Goal: Information Seeking & Learning: Learn about a topic

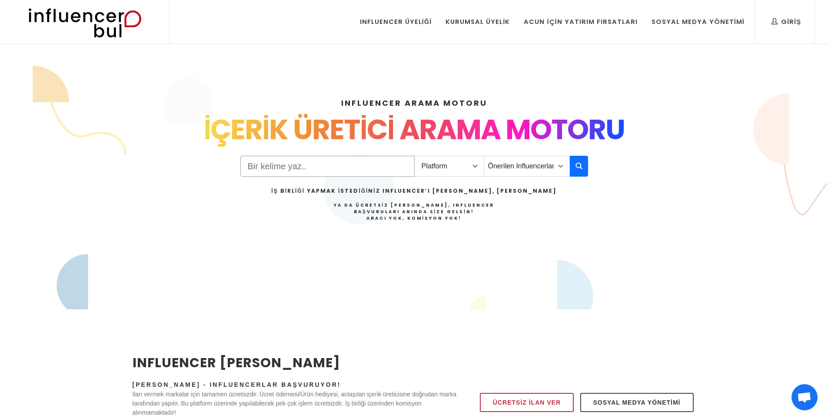
click at [283, 165] on input "Search" at bounding box center [327, 166] width 174 height 21
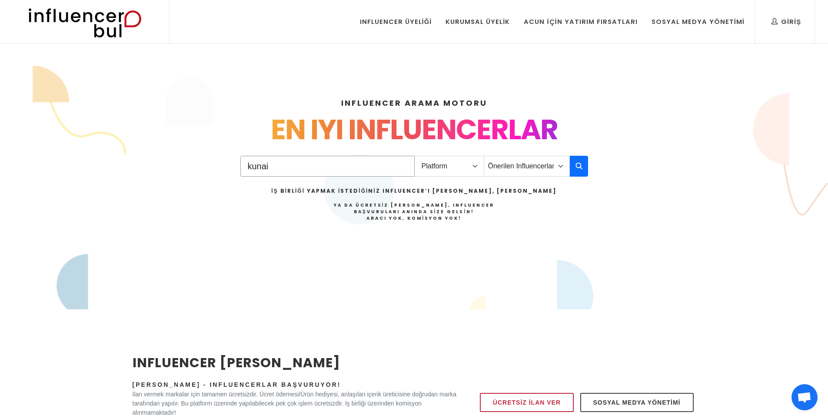
type input "kunai"
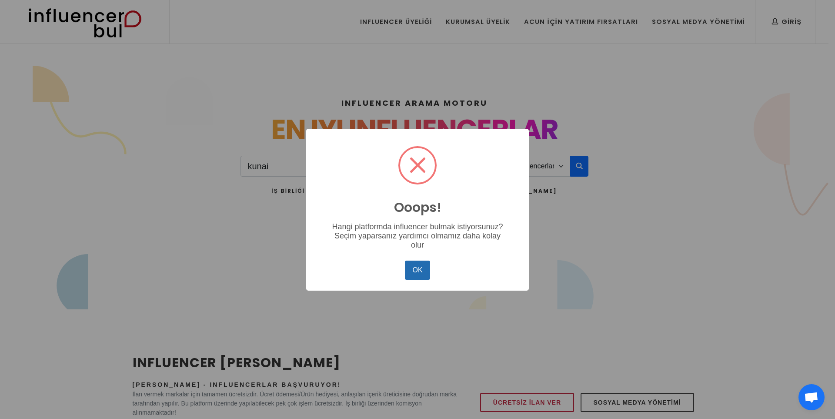
click at [416, 271] on button "OK" at bounding box center [417, 269] width 25 height 19
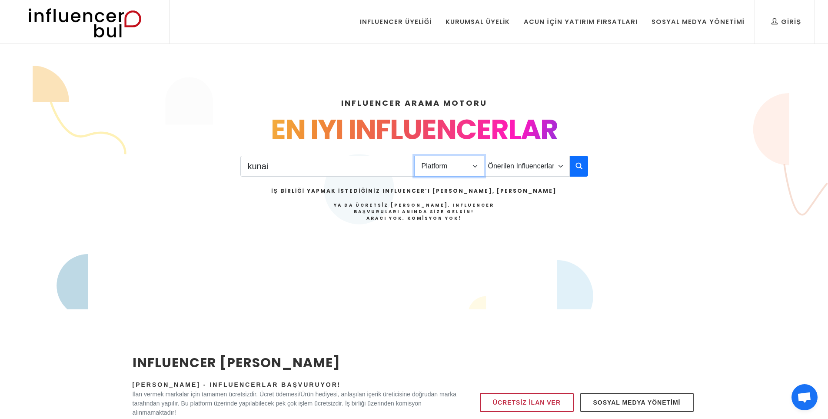
click at [442, 173] on select "Platform Instagram Facebook Youtube Tiktok Twitter Twitch" at bounding box center [449, 166] width 70 height 21
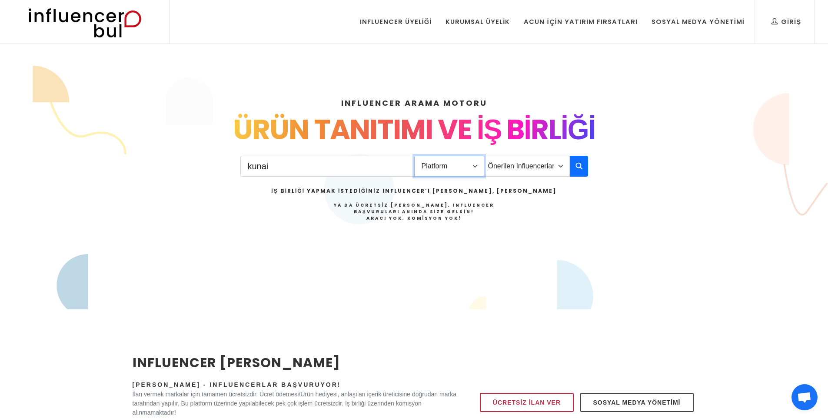
select select "1"
click at [414, 156] on select "Platform Instagram Facebook Youtube Tiktok Twitter Twitch" at bounding box center [449, 166] width 70 height 21
click at [514, 160] on select "Önerilen Influencerlar Aile & Çocuk & Ebeveyn Alışveriş & Giyim & Aksesuar Arab…" at bounding box center [527, 166] width 86 height 21
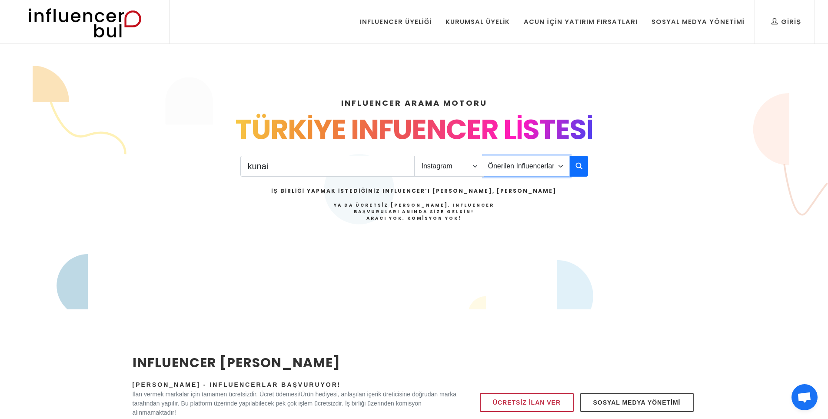
select select "23"
click at [484, 156] on select "Önerilen Influencerlar Aile & Çocuk & Ebeveyn Alışveriş & Giyim & Aksesuar Arab…" at bounding box center [527, 166] width 86 height 21
click at [572, 167] on button "button" at bounding box center [579, 166] width 18 height 21
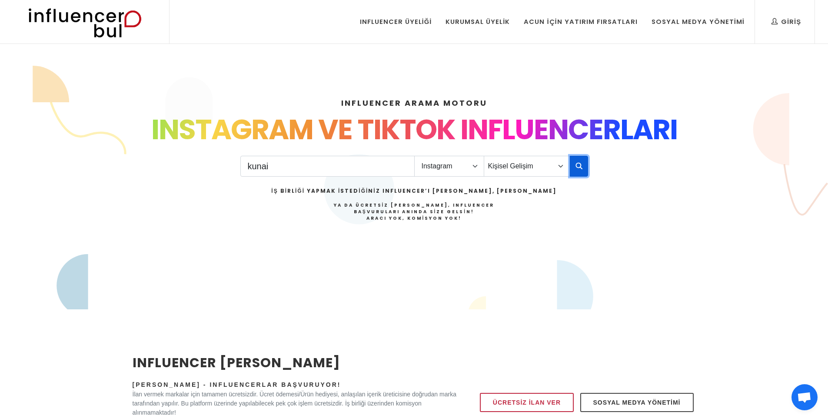
click at [577, 171] on button "button" at bounding box center [579, 166] width 18 height 21
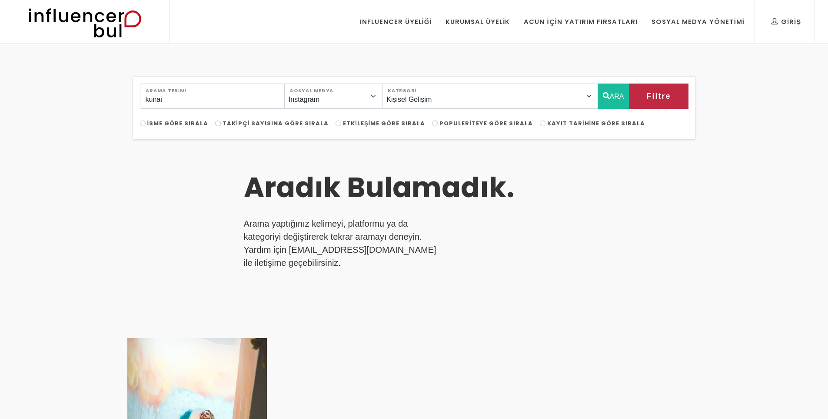
select select "23"
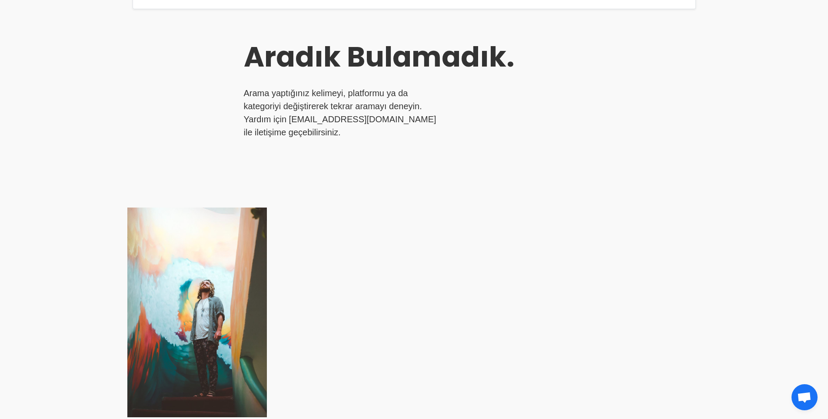
click at [238, 244] on div at bounding box center [246, 311] width 239 height 209
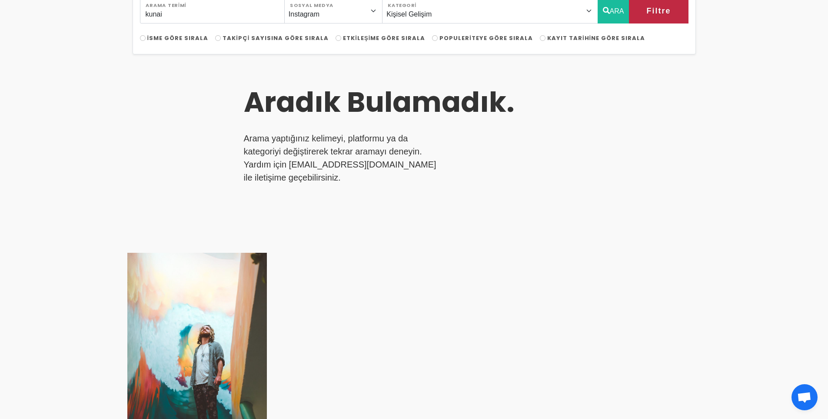
scroll to position [73, 0]
